Goal: Task Accomplishment & Management: Use online tool/utility

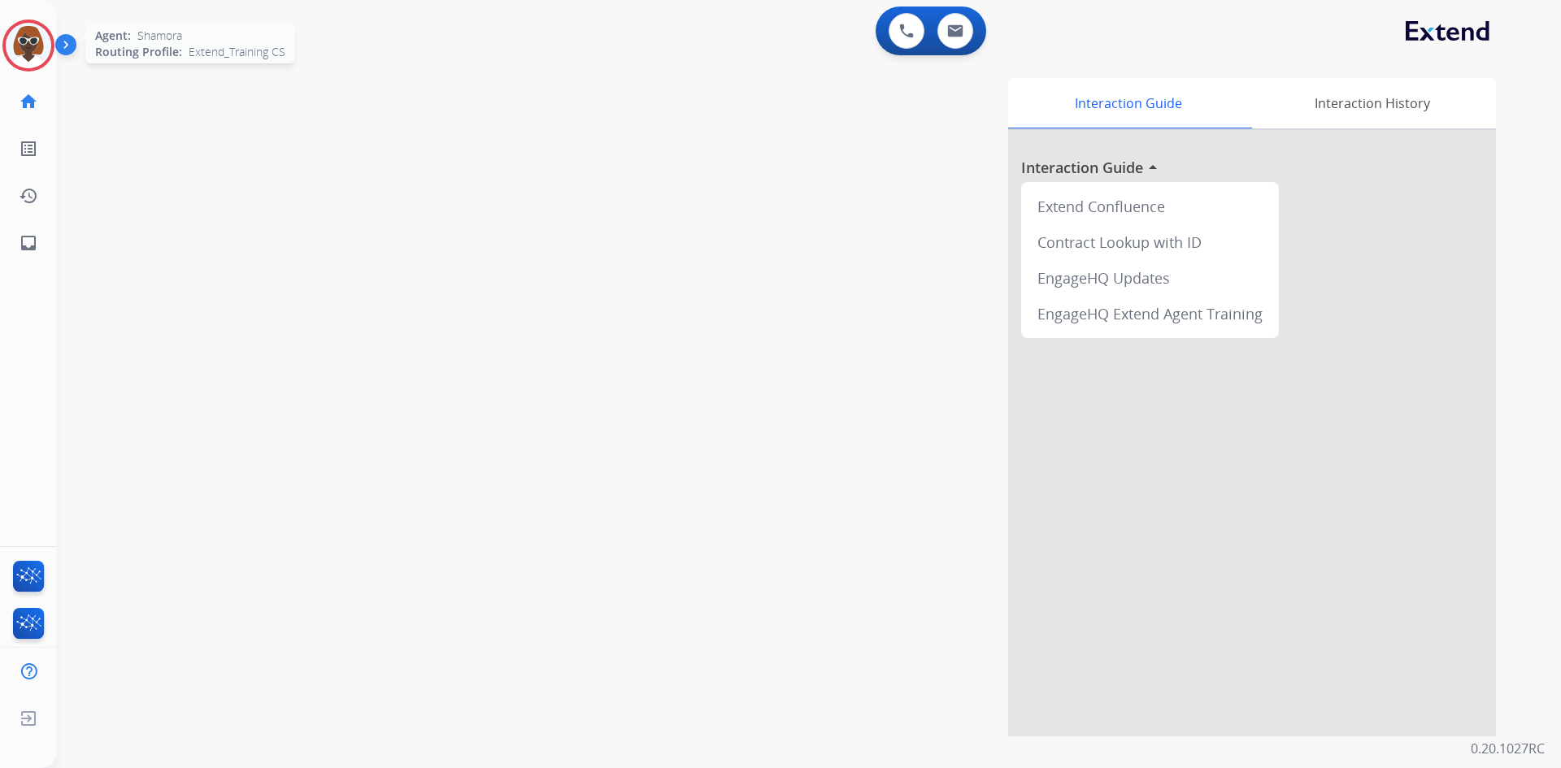
click at [40, 41] on img at bounding box center [29, 46] width 46 height 46
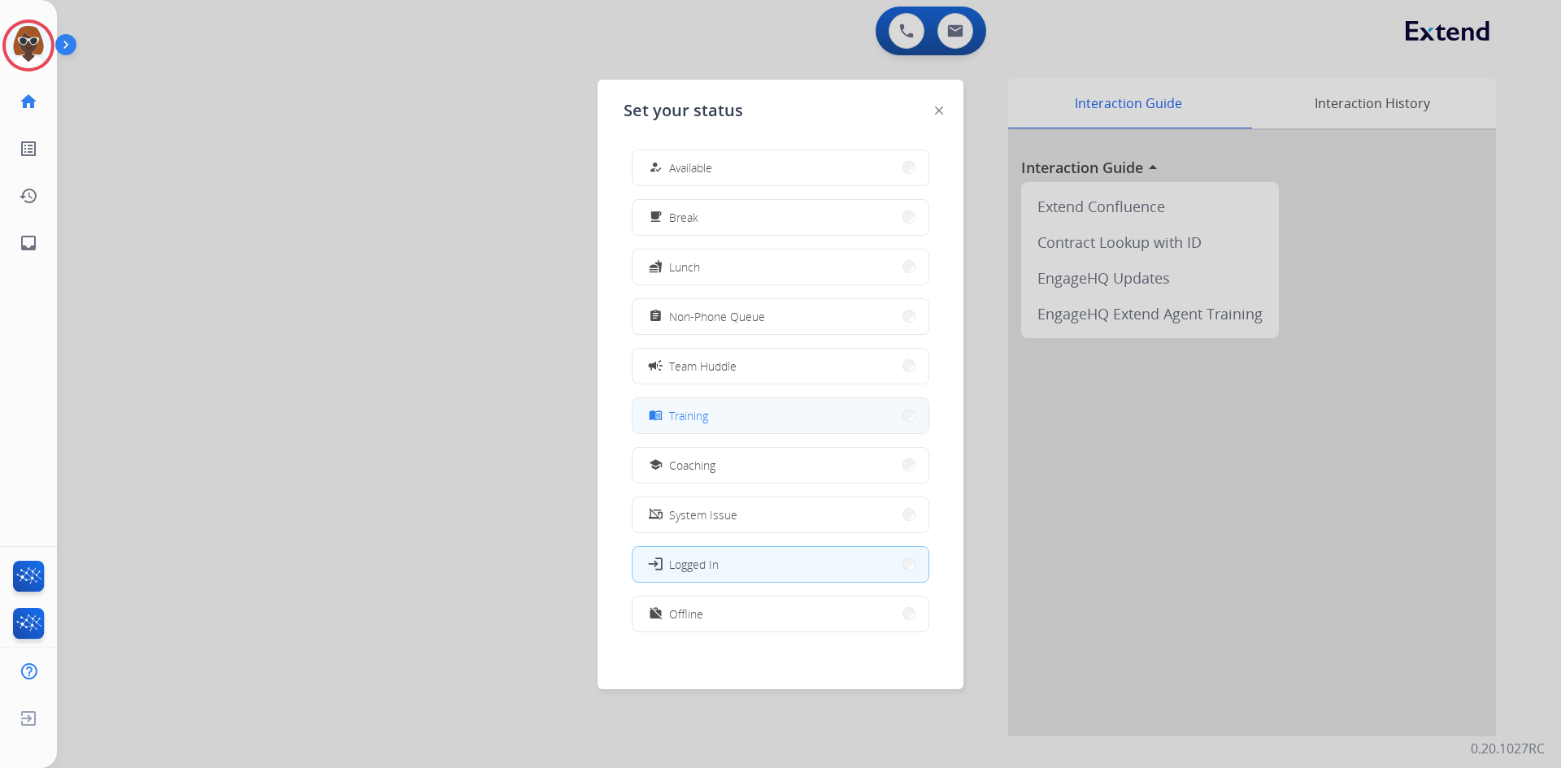
click at [746, 427] on button "menu_book Training" at bounding box center [781, 415] width 296 height 35
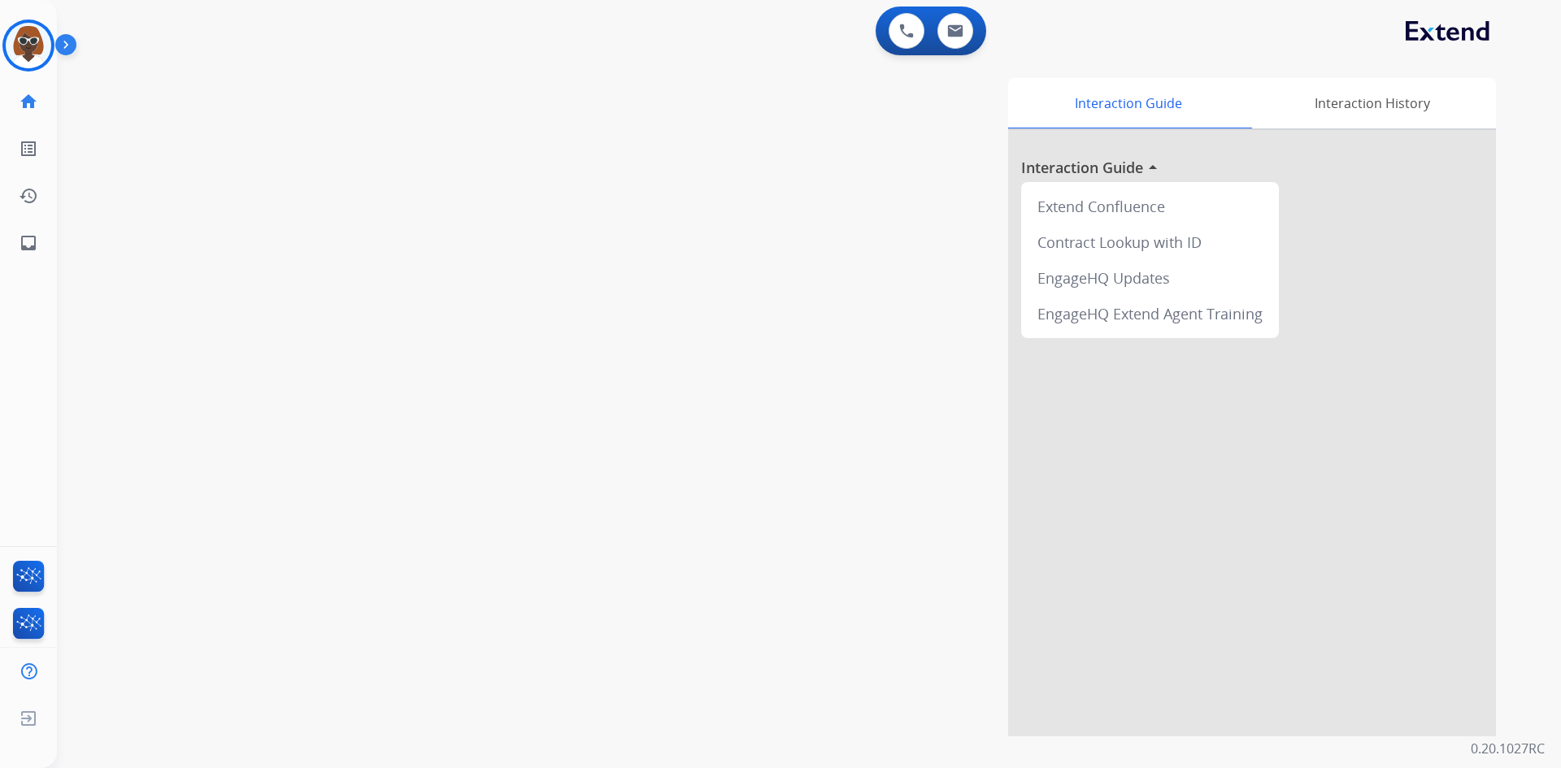
click at [623, 425] on div "Interaction Guide Interaction History Interaction Guide arrow_drop_up Extend Co…" at bounding box center [1017, 407] width 958 height 659
click at [62, 46] on img at bounding box center [69, 48] width 28 height 31
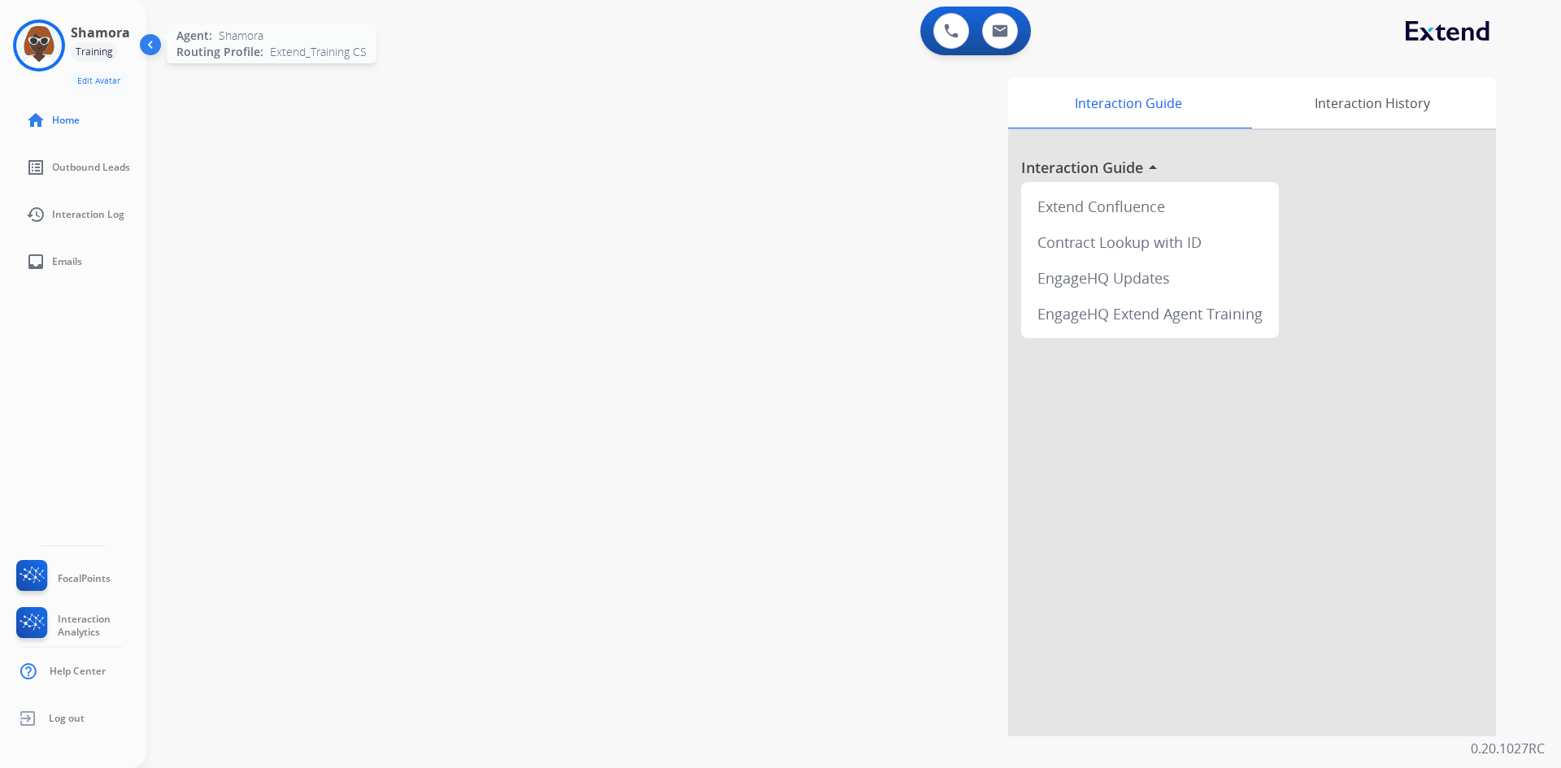
click at [48, 46] on img at bounding box center [39, 46] width 46 height 46
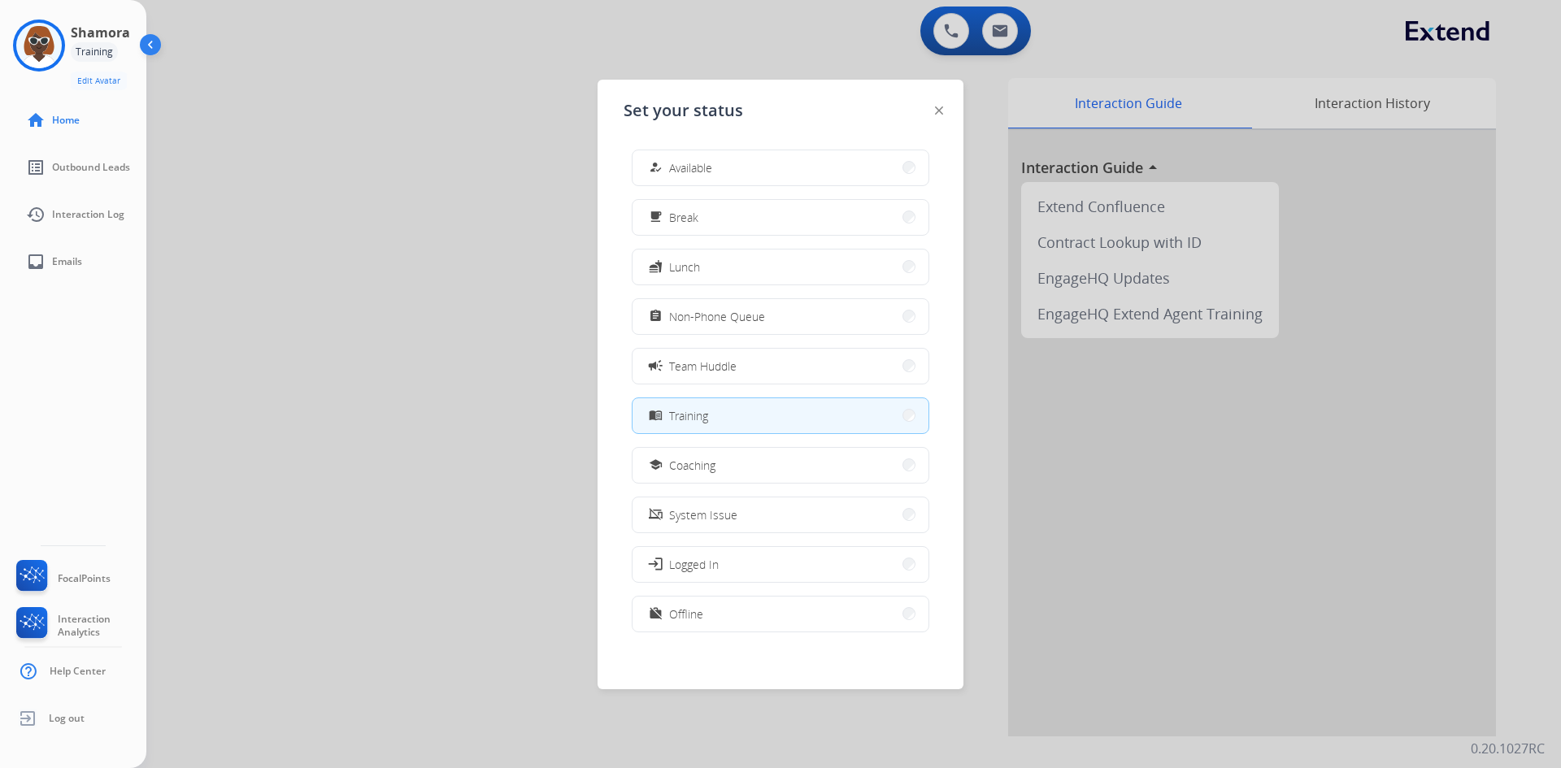
click at [362, 233] on div at bounding box center [780, 384] width 1561 height 768
